Goal: Use online tool/utility: Utilize a website feature to perform a specific function

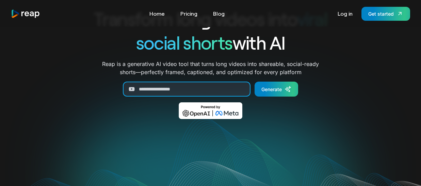
click at [193, 86] on input "Generate Form" at bounding box center [186, 89] width 127 height 15
click at [182, 90] on input "Generate Form" at bounding box center [186, 89] width 127 height 15
paste input "**********"
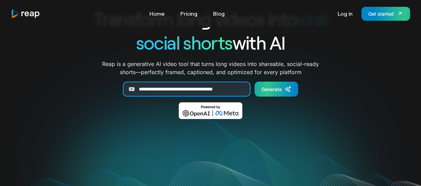
type input "**********"
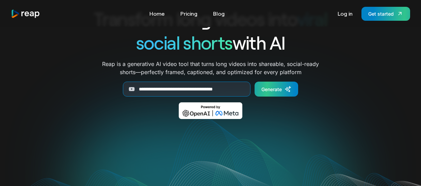
click at [273, 88] on div "Generate" at bounding box center [271, 89] width 20 height 7
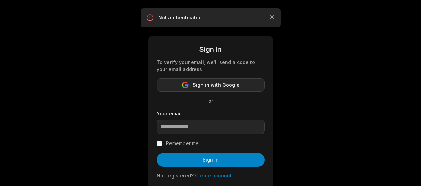
click at [220, 84] on span "Sign in with Google" at bounding box center [215, 85] width 47 height 8
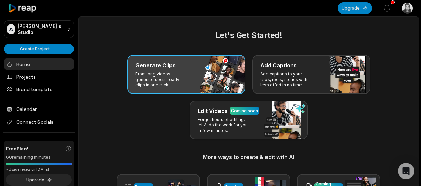
click at [190, 84] on div "Generate Clips From long videos generate social ready clips in one click." at bounding box center [186, 74] width 118 height 39
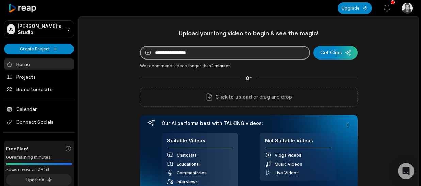
click at [226, 47] on input at bounding box center [225, 53] width 170 height 14
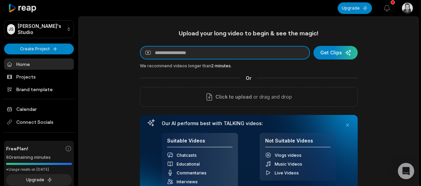
paste input "**********"
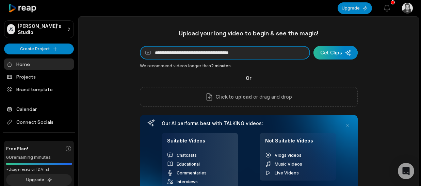
type input "**********"
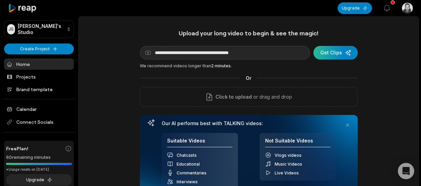
click at [342, 54] on div "submit" at bounding box center [335, 53] width 44 height 14
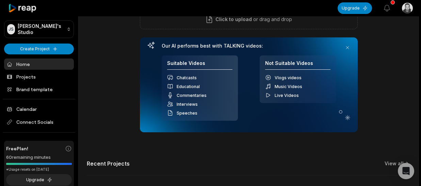
scroll to position [102, 0]
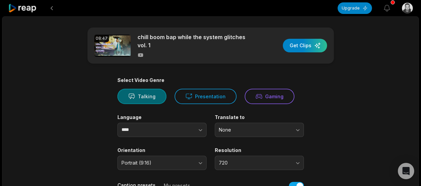
scroll to position [34, 0]
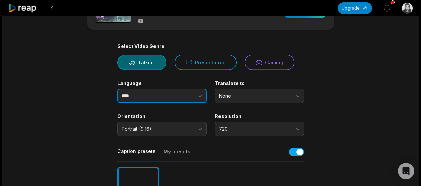
click at [201, 96] on icon "button" at bounding box center [200, 95] width 7 height 7
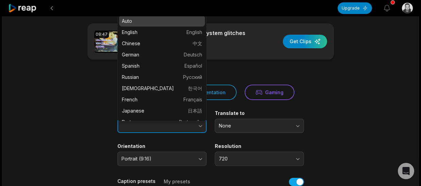
scroll to position [0, 0]
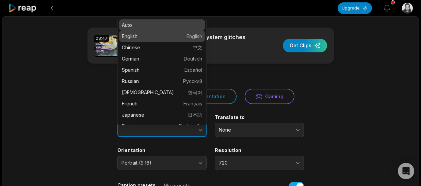
type input "*******"
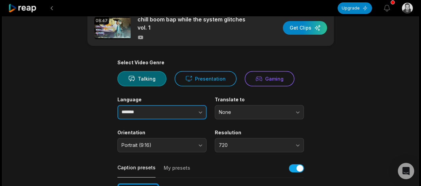
scroll to position [34, 0]
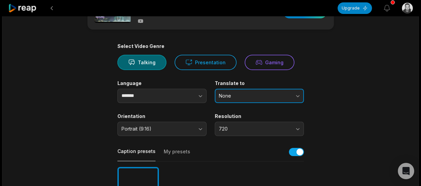
click at [263, 97] on span "None" at bounding box center [254, 96] width 71 height 6
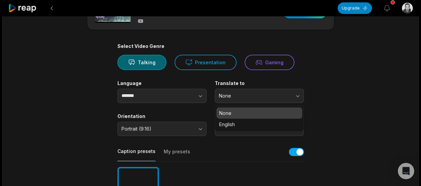
click at [246, 113] on p "None" at bounding box center [259, 112] width 80 height 7
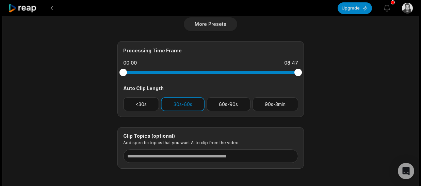
scroll to position [307, 0]
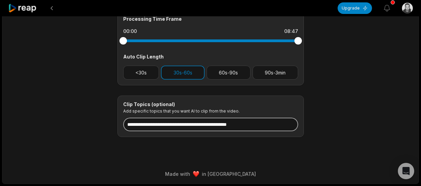
click at [176, 124] on input at bounding box center [210, 125] width 175 height 14
click at [196, 122] on input at bounding box center [210, 125] width 175 height 14
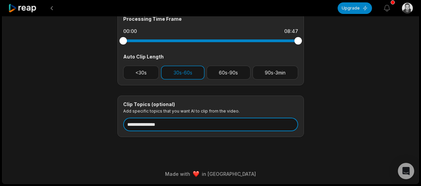
type input "**********"
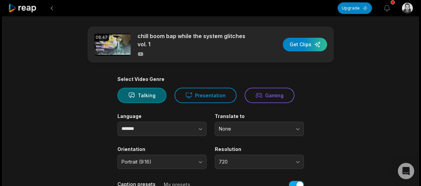
scroll to position [0, 0]
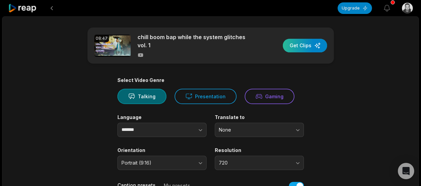
click at [307, 45] on div "button" at bounding box center [305, 46] width 44 height 14
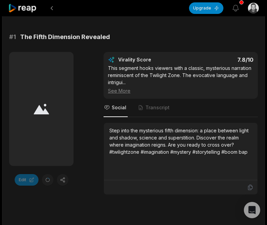
scroll to position [102, 0]
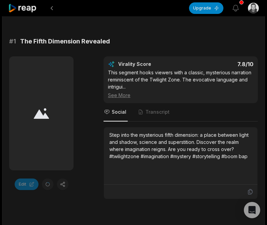
click at [33, 118] on div at bounding box center [41, 113] width 64 height 114
click at [32, 140] on div at bounding box center [41, 113] width 64 height 114
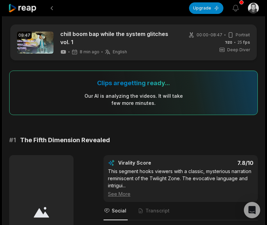
scroll to position [0, 0]
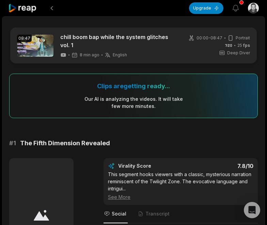
click at [37, 186] on div at bounding box center [41, 215] width 64 height 114
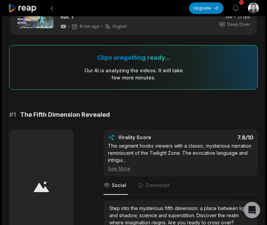
scroll to position [68, 0]
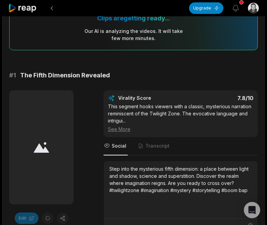
click at [49, 132] on div at bounding box center [41, 147] width 64 height 114
click at [55, 78] on span "The Fifth Dimension Revealed" at bounding box center [65, 76] width 90 height 10
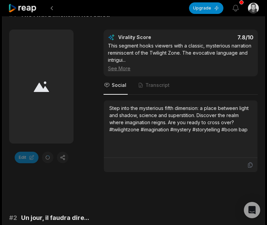
scroll to position [238, 0]
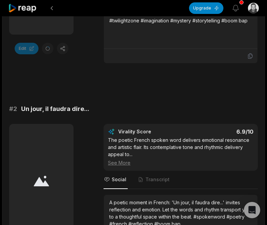
click at [44, 158] on div at bounding box center [41, 181] width 64 height 114
click at [54, 170] on div at bounding box center [41, 181] width 64 height 114
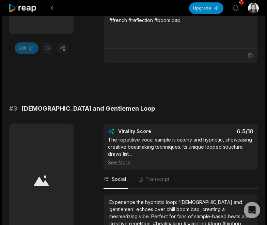
click at [53, 165] on div at bounding box center [41, 181] width 64 height 114
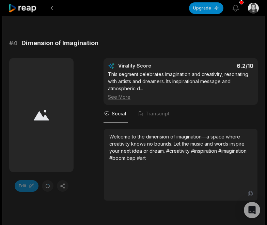
scroll to position [782, 0]
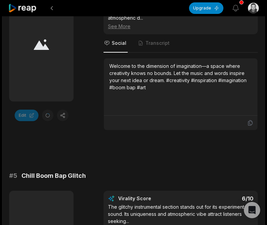
click at [59, 113] on div "Edit" at bounding box center [41, 116] width 64 height 12
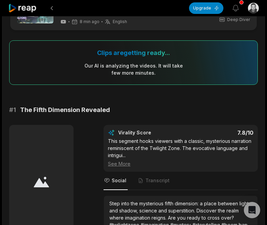
scroll to position [0, 0]
